Goal: Task Accomplishment & Management: Use online tool/utility

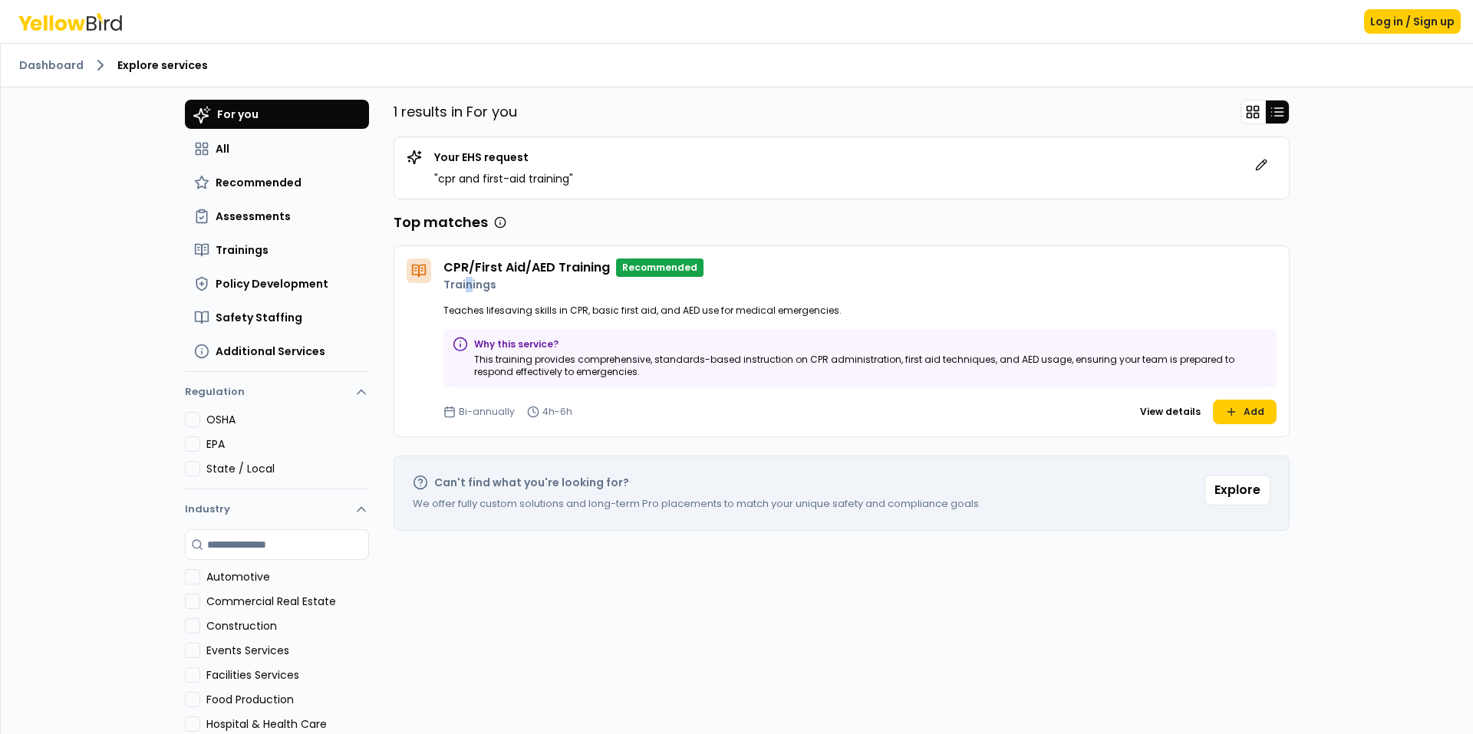
drag, startPoint x: 462, startPoint y: 280, endPoint x: 461, endPoint y: 288, distance: 7.7
click at [461, 288] on p "Trainings" at bounding box center [859, 284] width 833 height 15
click at [691, 610] on div "For you All Recommended Assessments Trainings Policy Development Safety Staffin…" at bounding box center [842, 454] width 896 height 709
click at [419, 271] on icon at bounding box center [422, 271] width 6 height 12
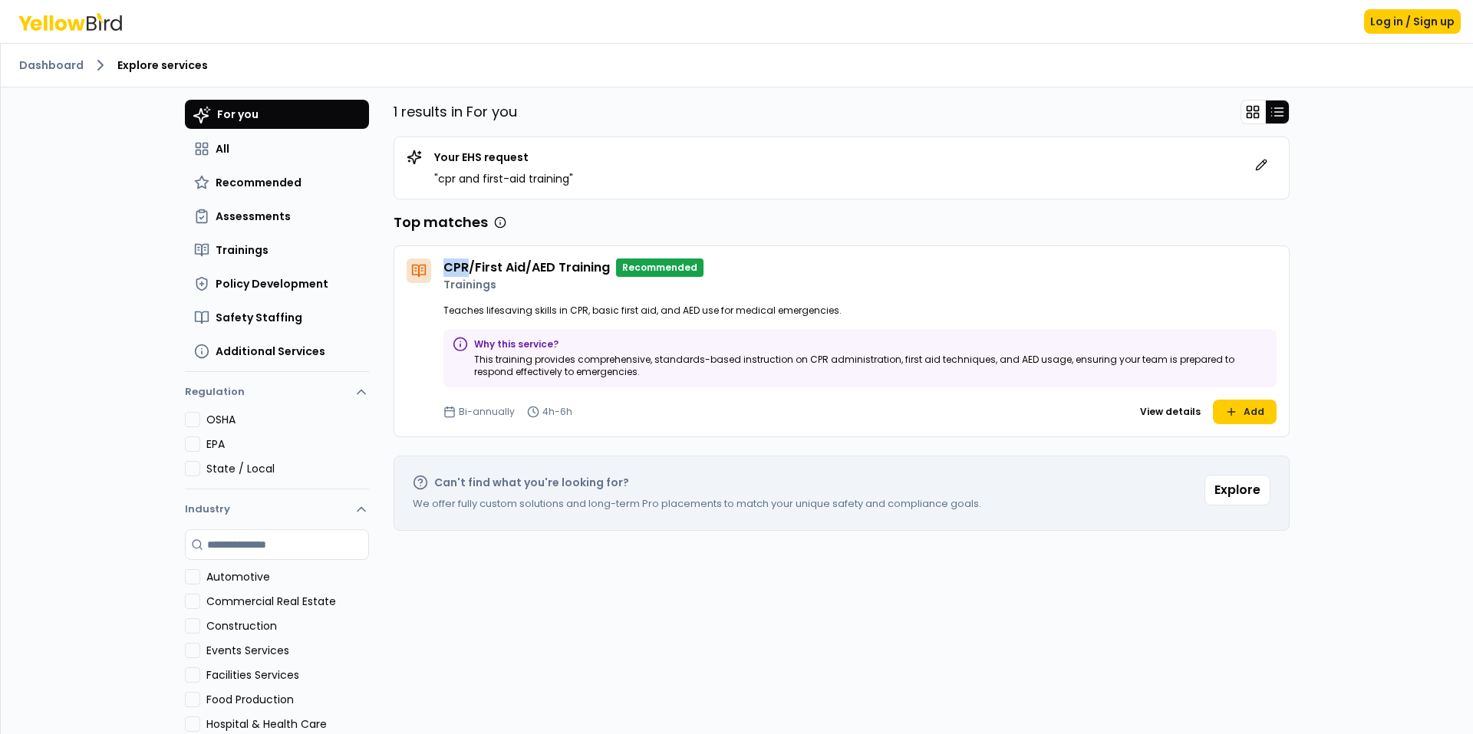
click at [419, 271] on icon at bounding box center [422, 271] width 6 height 12
click at [637, 262] on p "Recommended" at bounding box center [659, 268] width 87 height 18
click at [641, 278] on p "Trainings" at bounding box center [859, 284] width 833 height 15
click at [1233, 492] on button "Explore" at bounding box center [1237, 490] width 66 height 31
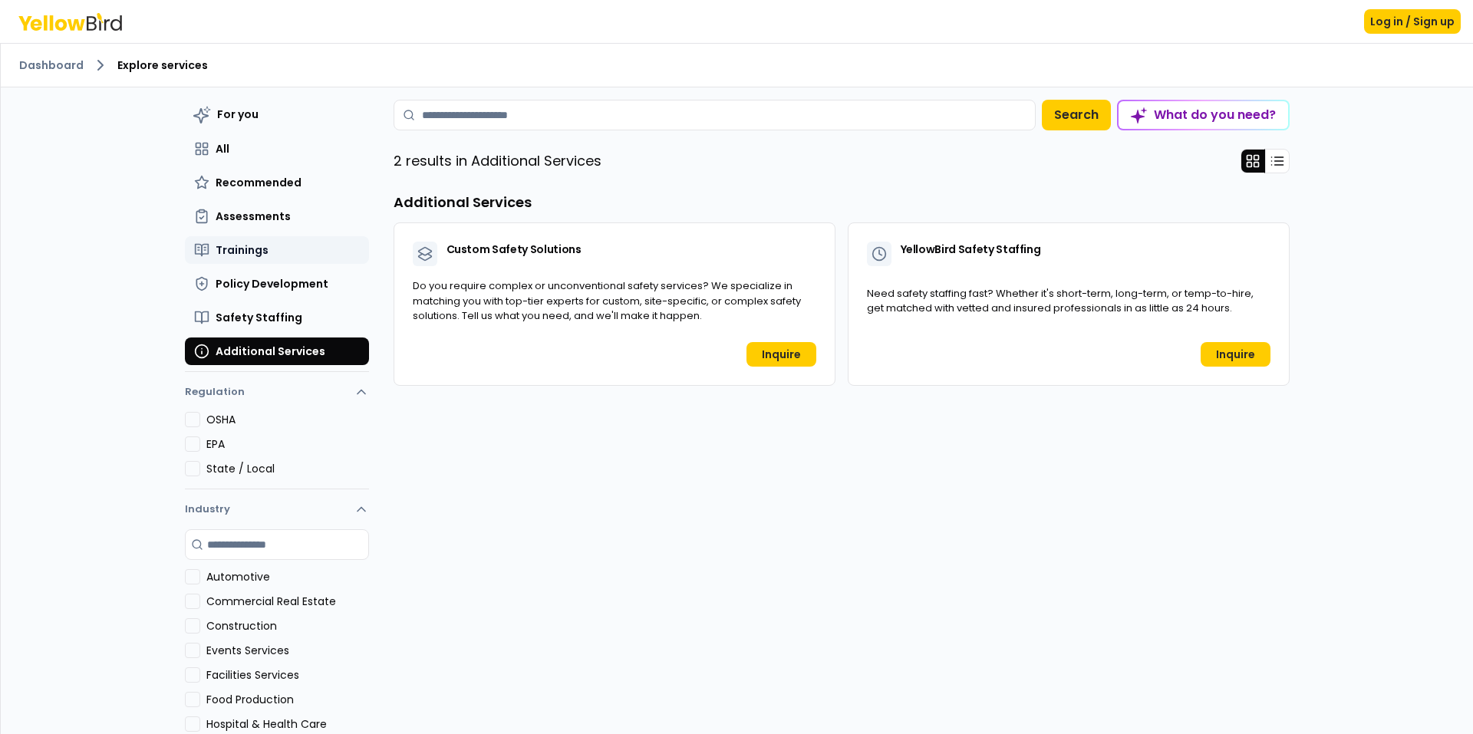
click at [232, 252] on span "Trainings" at bounding box center [242, 249] width 53 height 15
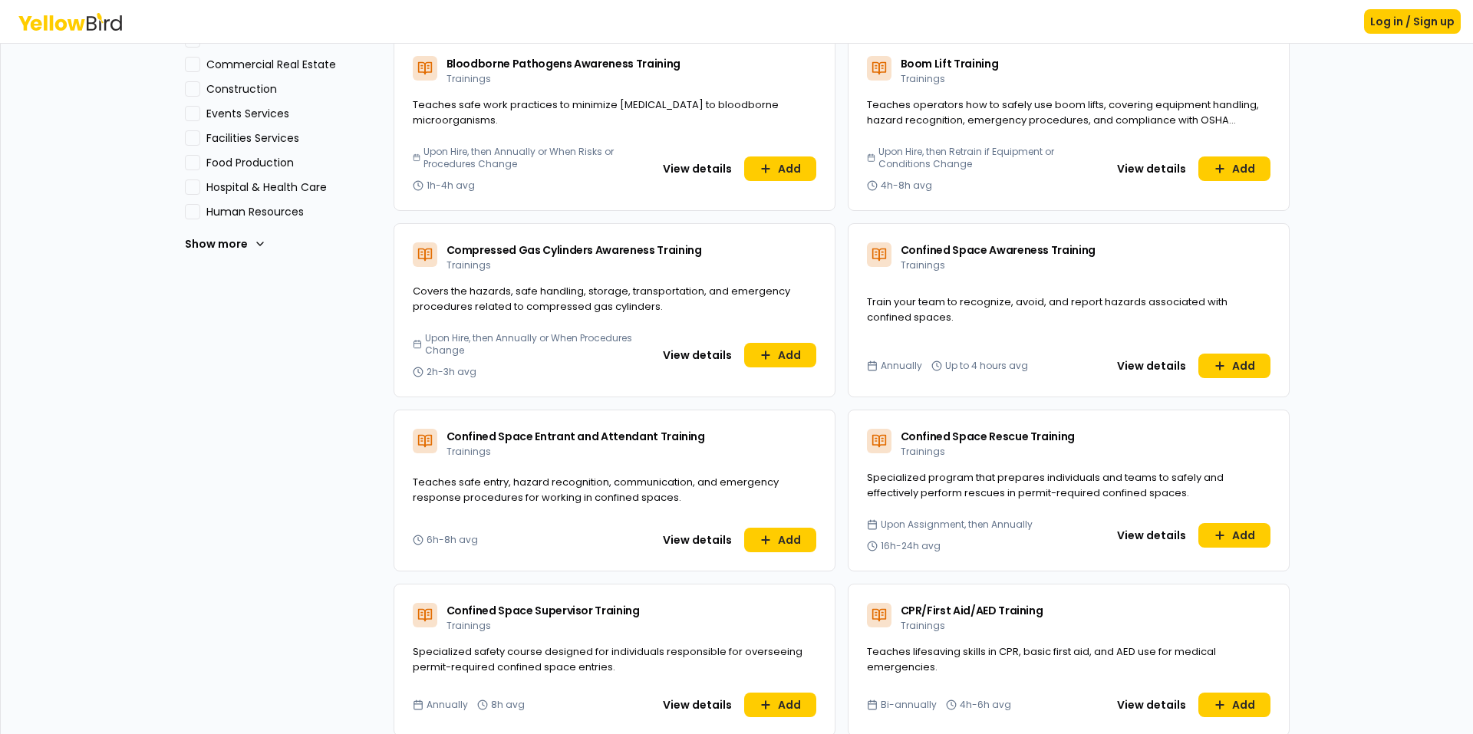
scroll to position [997, 0]
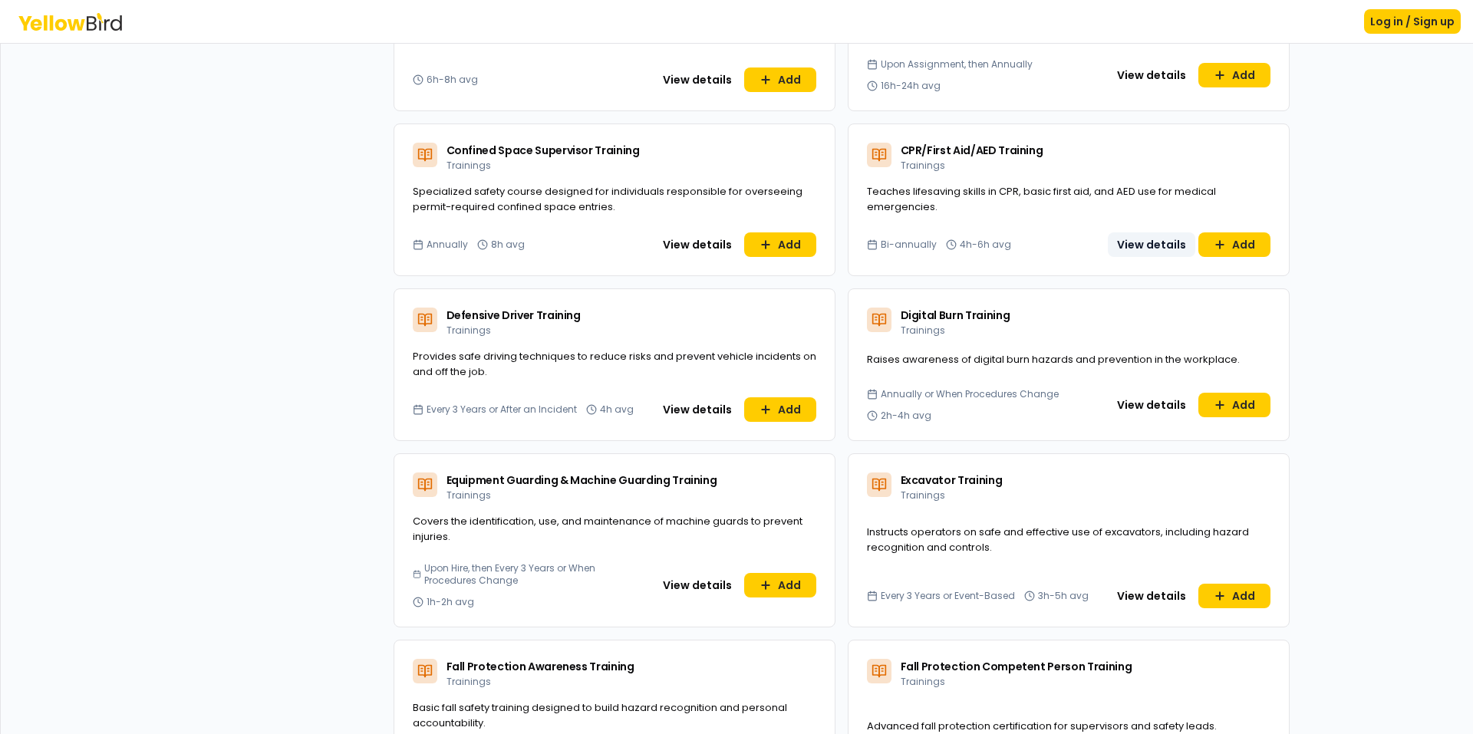
click at [1154, 245] on button "View details" at bounding box center [1151, 244] width 87 height 25
